Goal: Find specific page/section: Find specific page/section

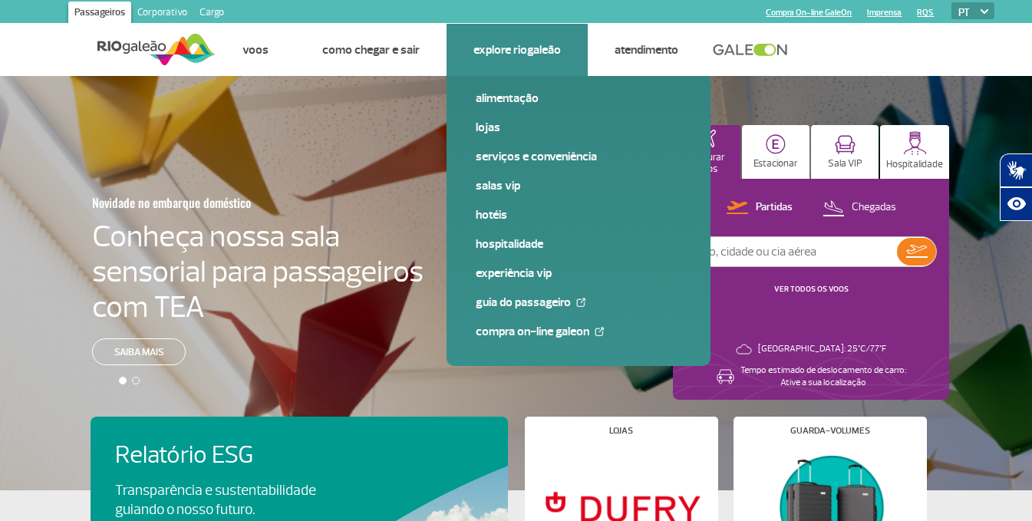
click at [466, 56] on li "Explore RIOgaleão Alimentação Lojas Serviços e Conveniência Salas VIP Hotéis Ho…" at bounding box center [517, 50] width 141 height 52
click at [514, 95] on link "Alimentação" at bounding box center [579, 98] width 206 height 17
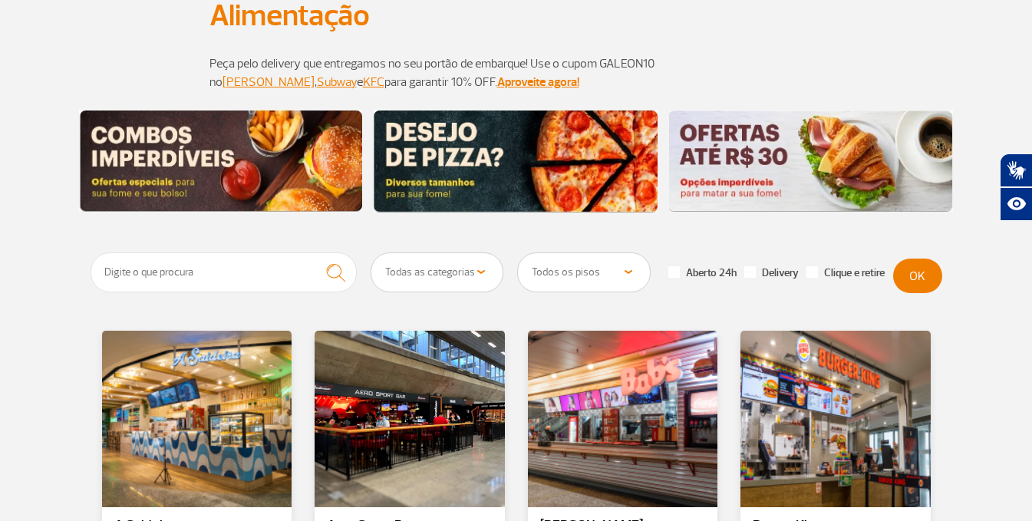
scroll to position [154, 0]
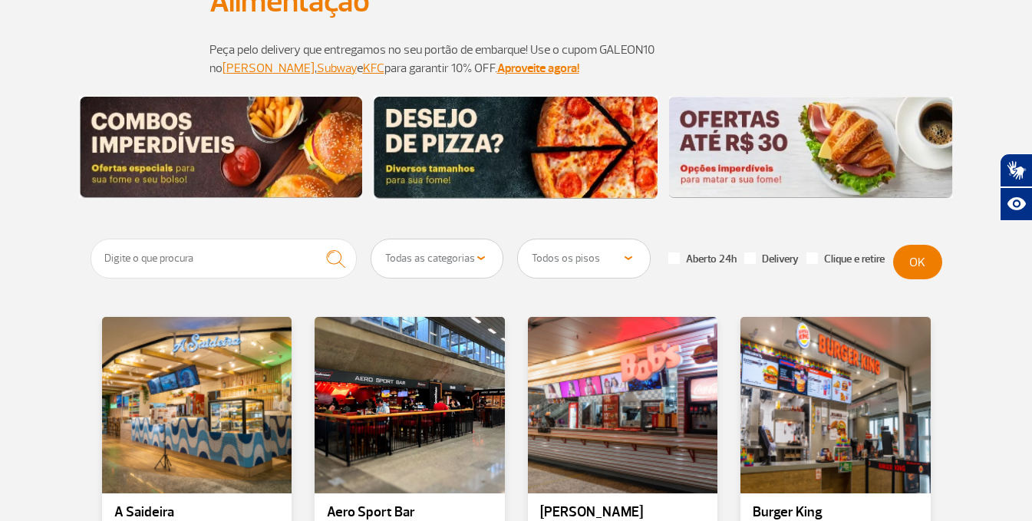
click at [590, 248] on select "Todos os pisos Área Pública (antes do Raio-X) Desembarque Área Pública Desembar…" at bounding box center [584, 258] width 132 height 38
select select "90"
click at [518, 239] on select "Todos os pisos Área Pública (antes do Raio-X) Desembarque Área Pública Desembar…" at bounding box center [584, 258] width 132 height 38
click at [913, 263] on button "OK" at bounding box center [917, 262] width 49 height 35
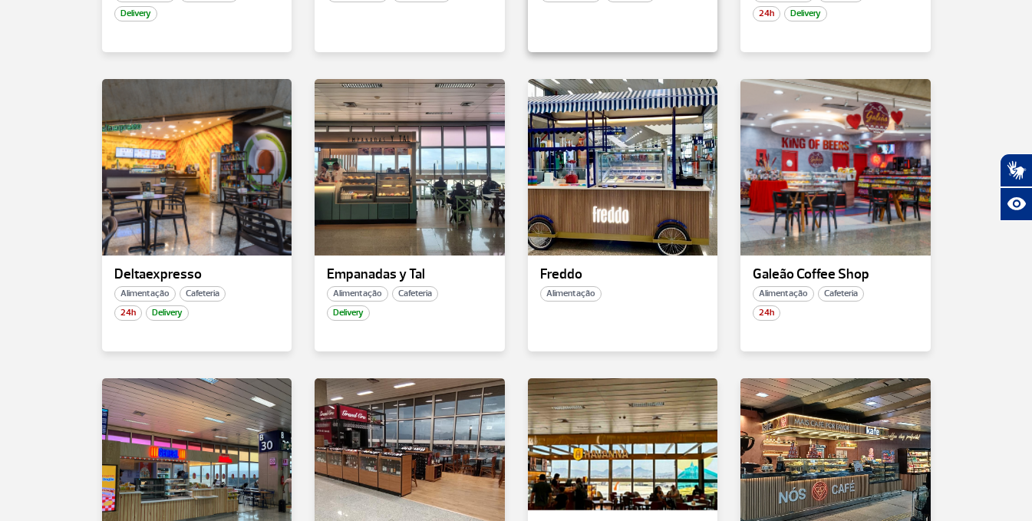
scroll to position [768, 0]
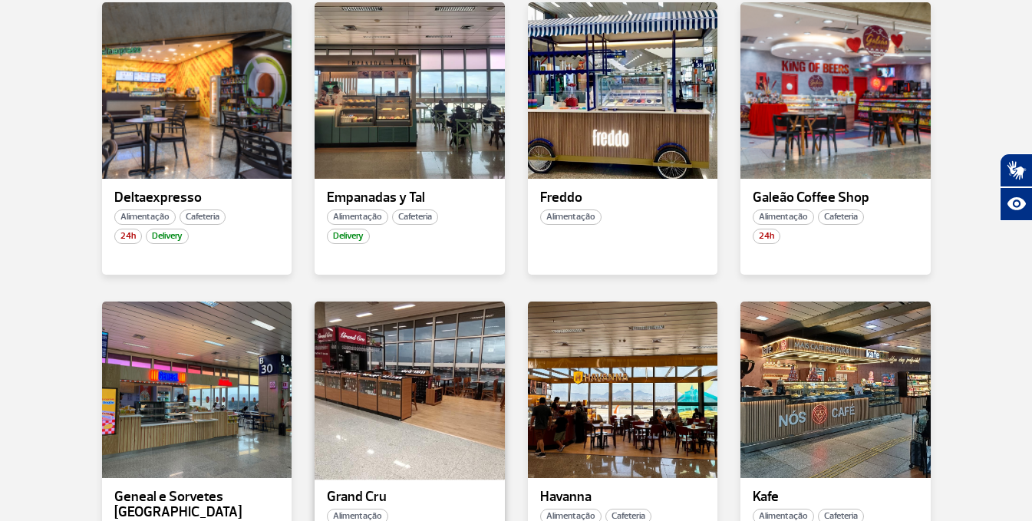
click at [470, 383] on div at bounding box center [409, 389] width 193 height 180
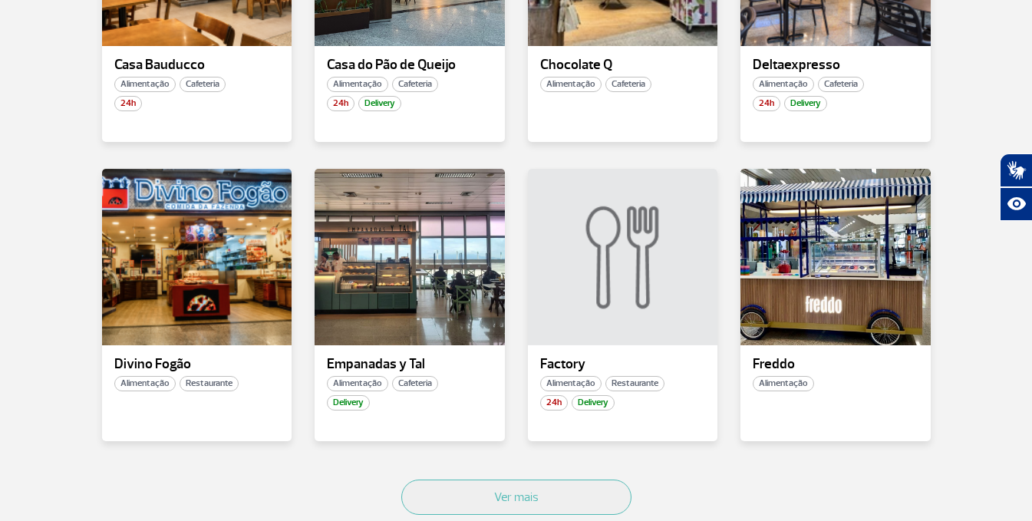
scroll to position [921, 0]
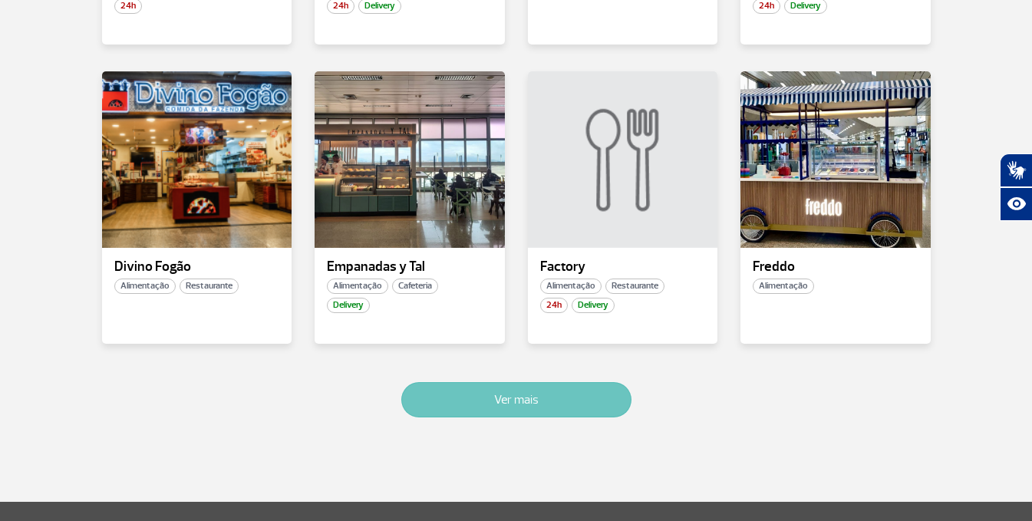
click at [428, 385] on button "Ver mais" at bounding box center [516, 399] width 230 height 35
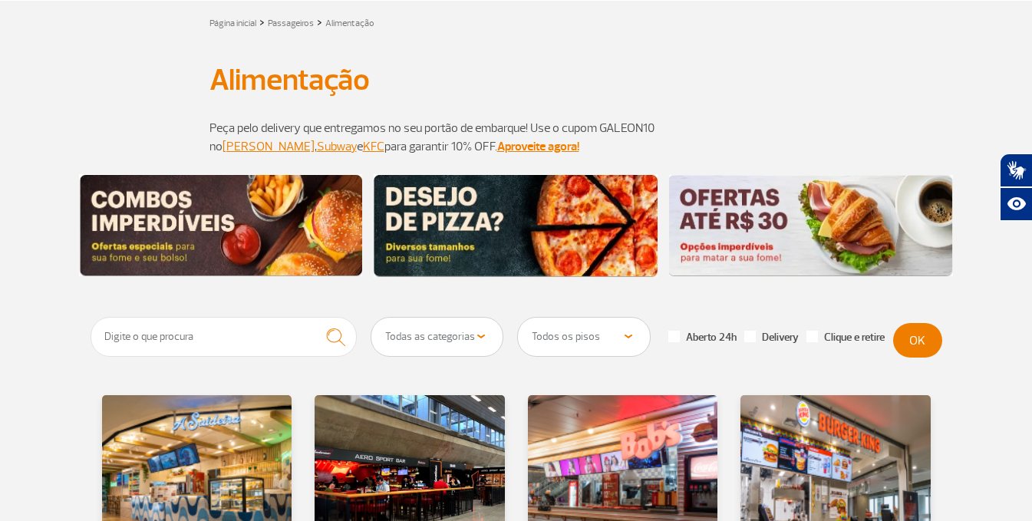
scroll to position [73, 0]
